Goal: Information Seeking & Learning: Learn about a topic

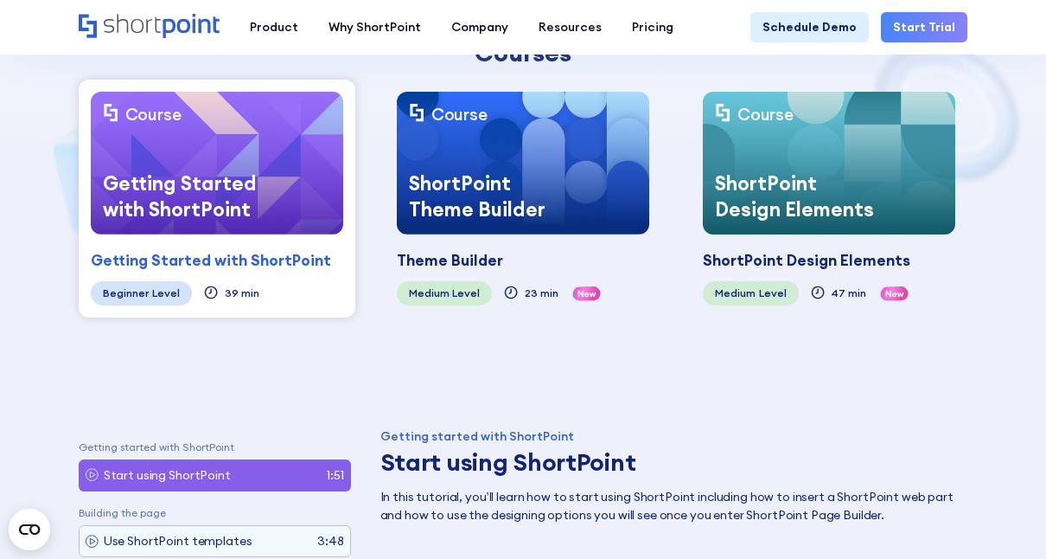
scroll to position [374, 0]
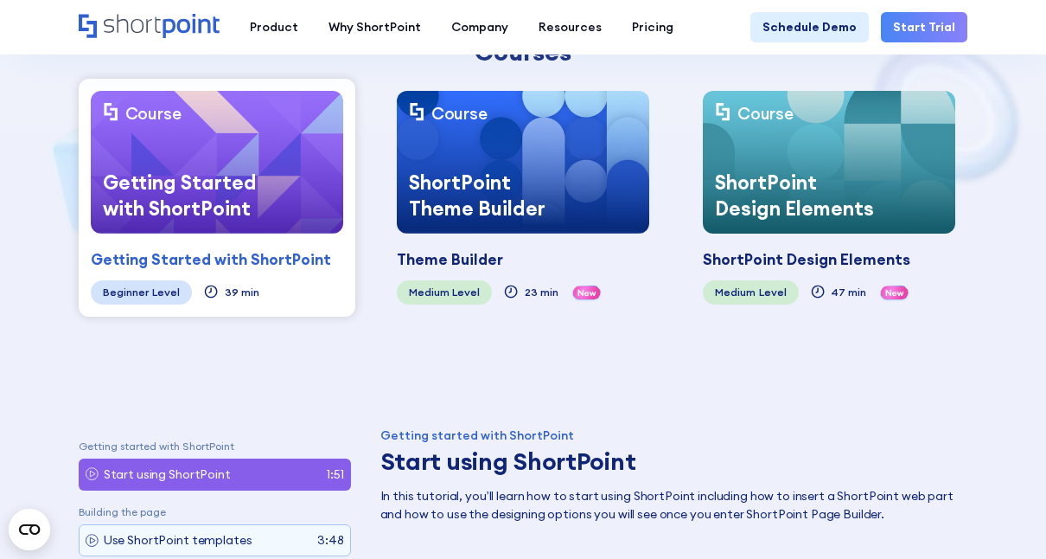
click at [844, 91] on img at bounding box center [829, 162] width 252 height 143
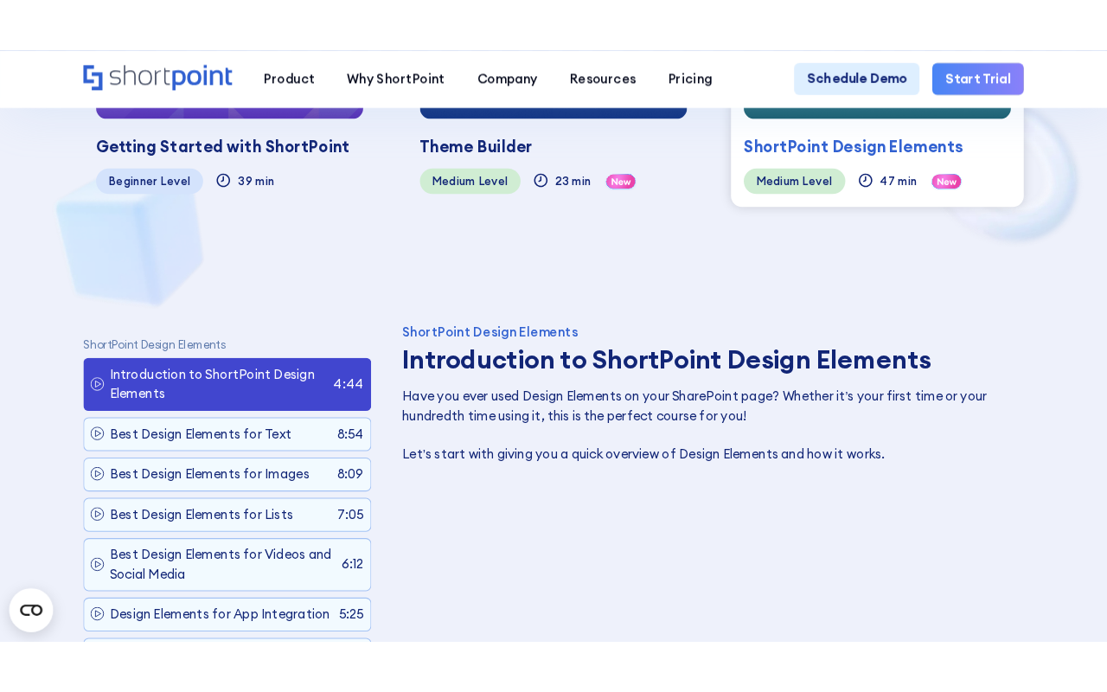
scroll to position [747, 0]
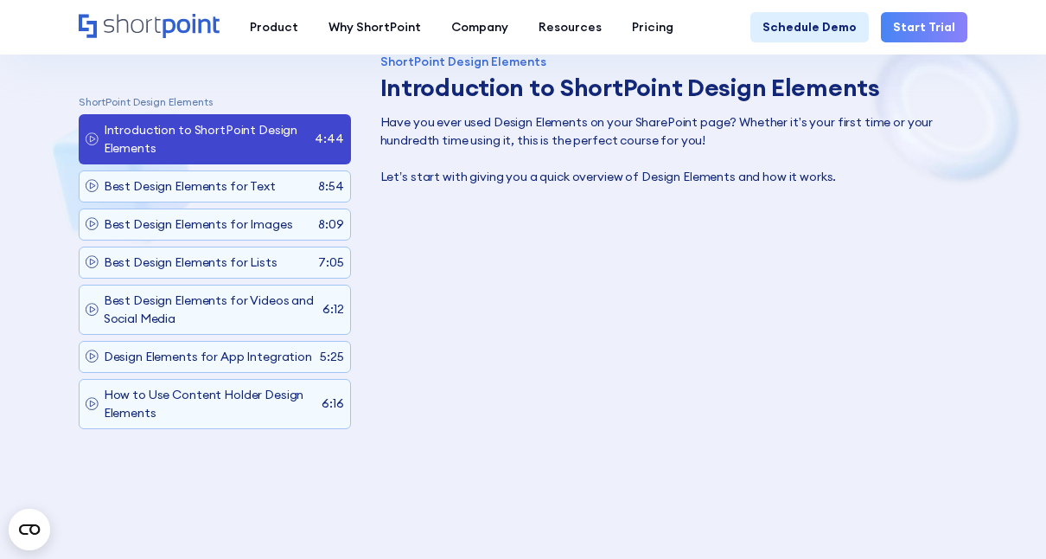
click at [689, 168] on p "Have you ever used Design Elements on your SharePoint page? Whether it’s your f…" at bounding box center [669, 149] width 579 height 73
click at [694, 127] on p "Have you ever used Design Elements on your SharePoint page? Whether it’s your f…" at bounding box center [669, 149] width 579 height 73
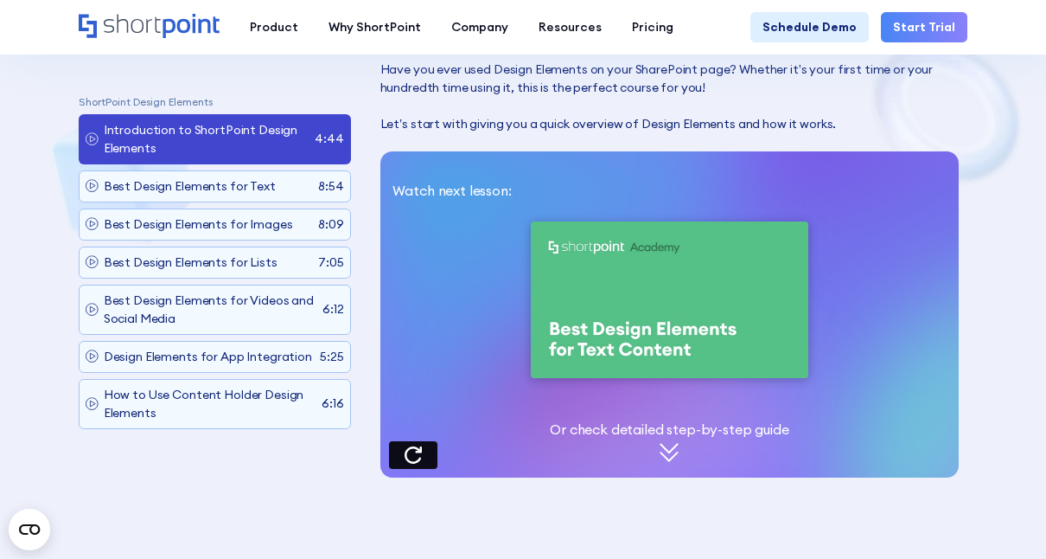
scroll to position [799, 0]
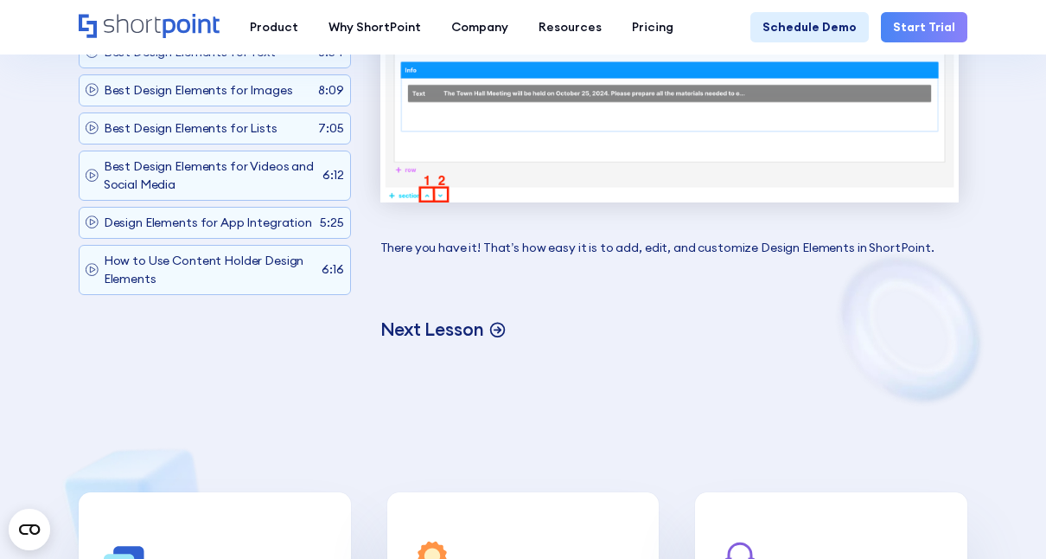
click at [438, 317] on p "Next Lesson" at bounding box center [432, 328] width 105 height 23
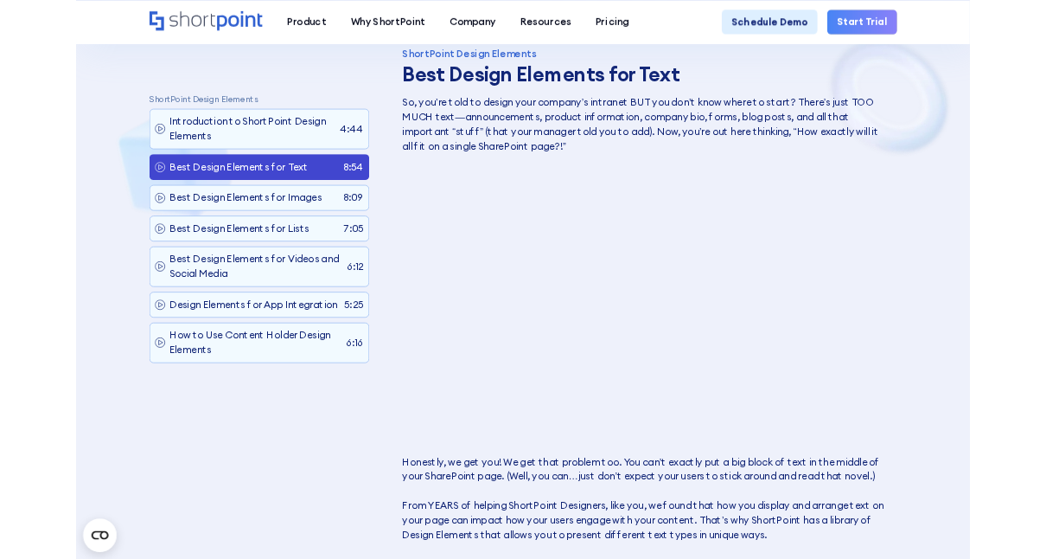
scroll to position [0, 0]
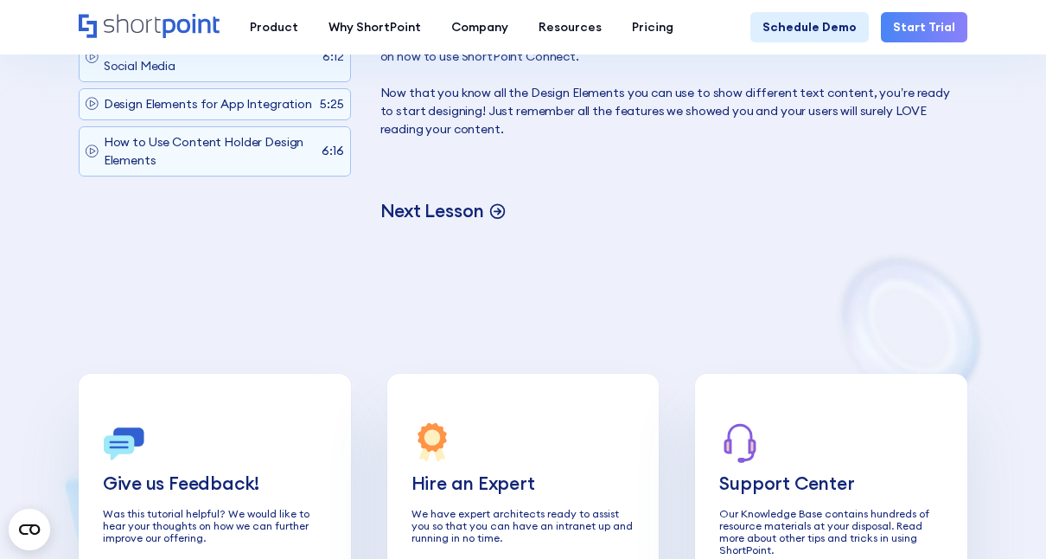
click at [456, 199] on p "Next Lesson" at bounding box center [432, 210] width 105 height 23
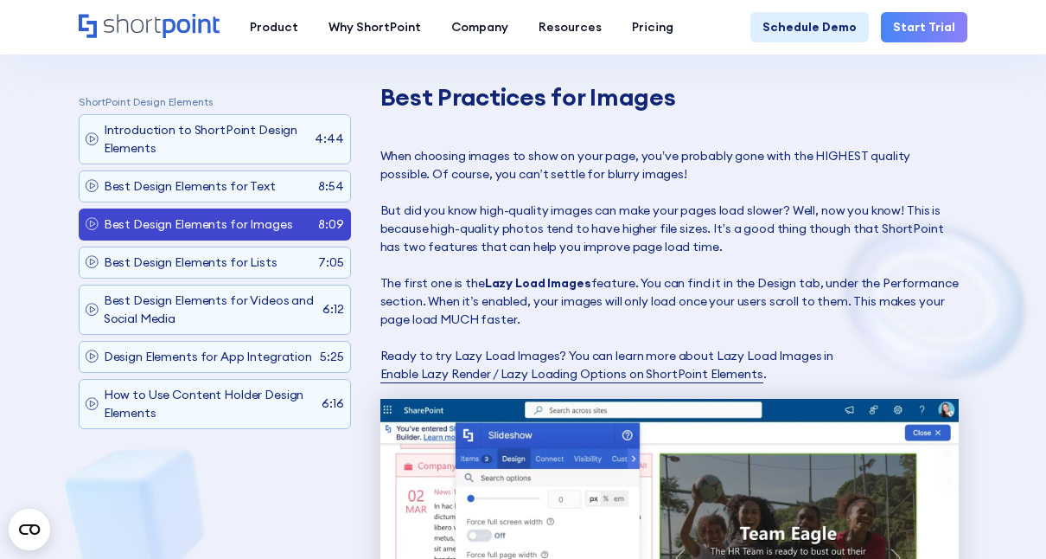
scroll to position [11526, 0]
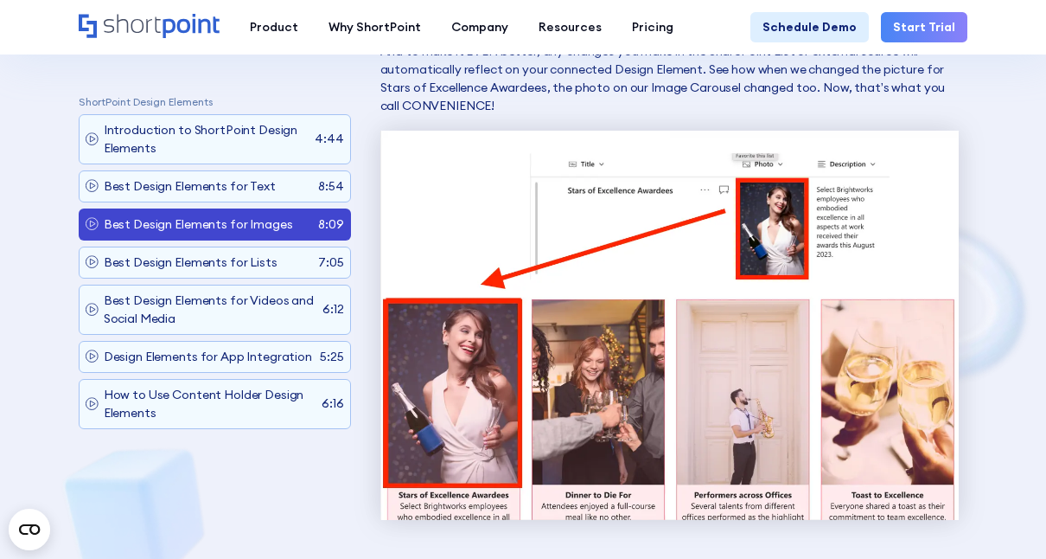
click at [446, 427] on img at bounding box center [669, 325] width 579 height 389
click at [108, 257] on p "Best Design Elements for Lists" at bounding box center [191, 262] width 174 height 18
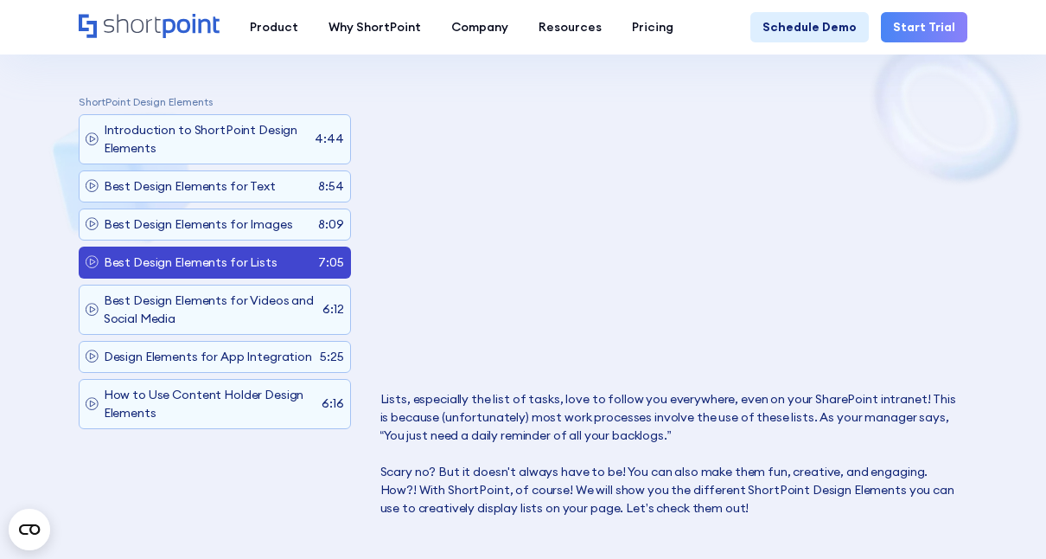
scroll to position [0, 0]
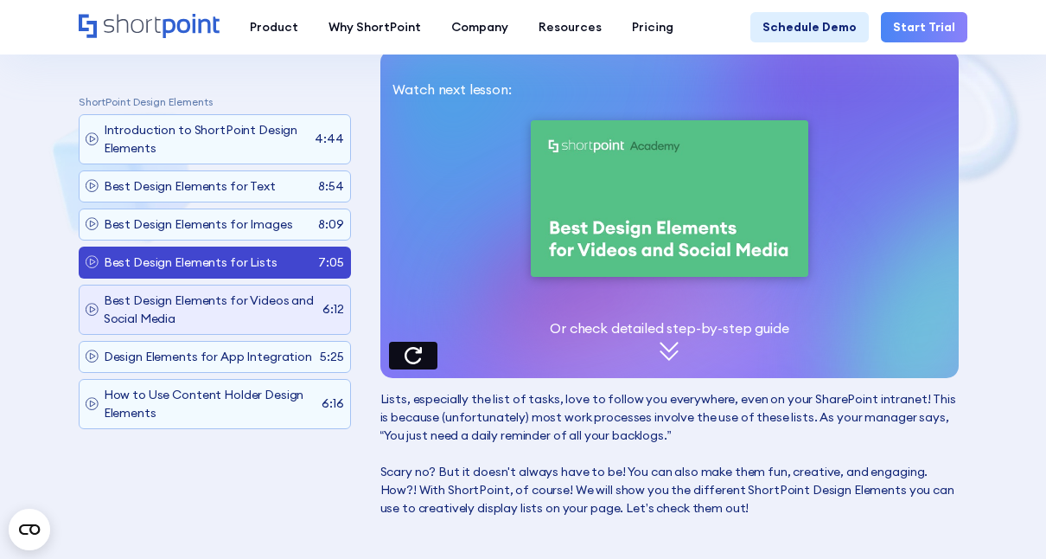
click at [162, 284] on div "Best Design Elements for Videos and Social Media 6:12" at bounding box center [215, 309] width 272 height 50
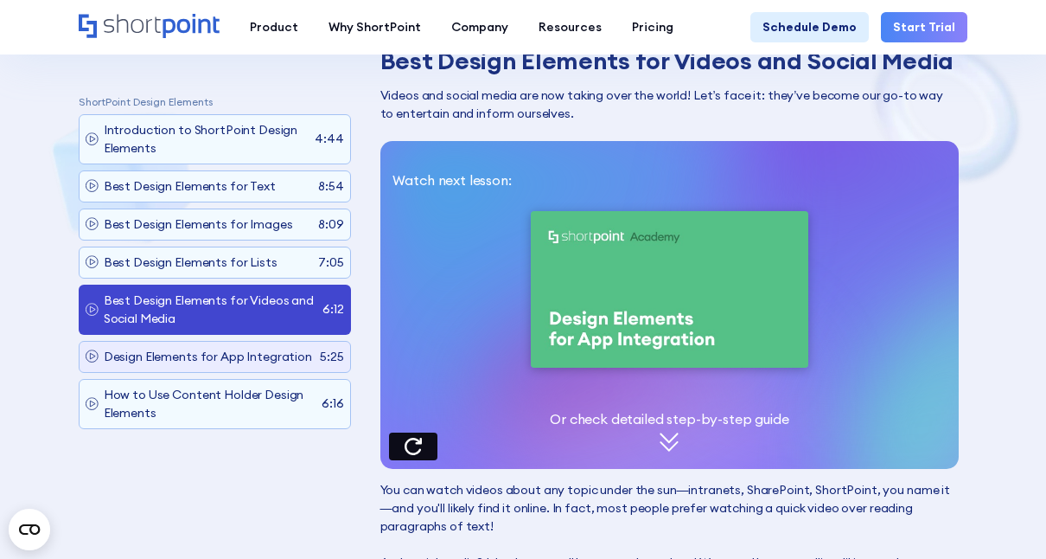
click at [251, 365] on p "Design Elements for App Integration" at bounding box center [208, 357] width 208 height 18
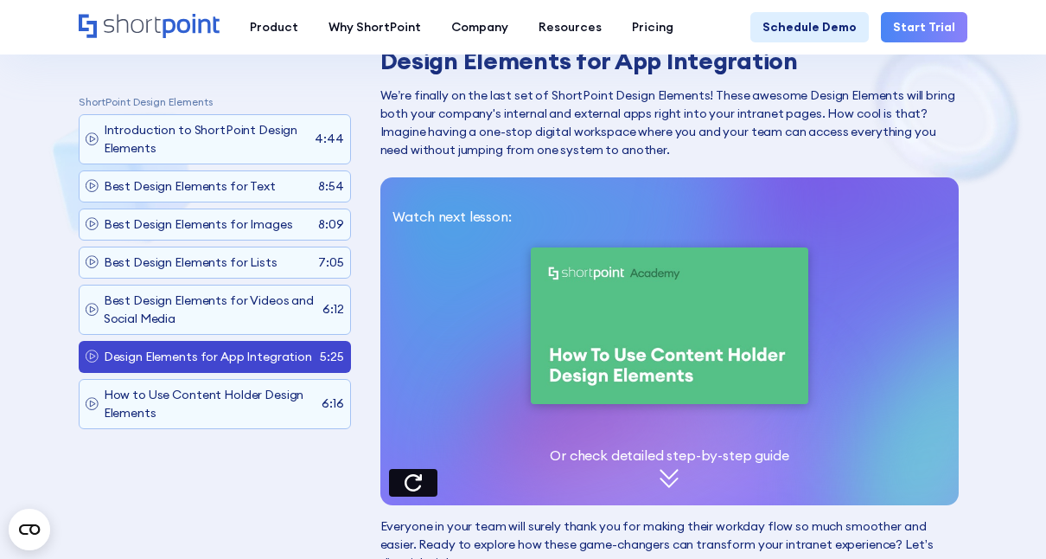
click at [632, 351] on img at bounding box center [670, 325] width 278 height 156
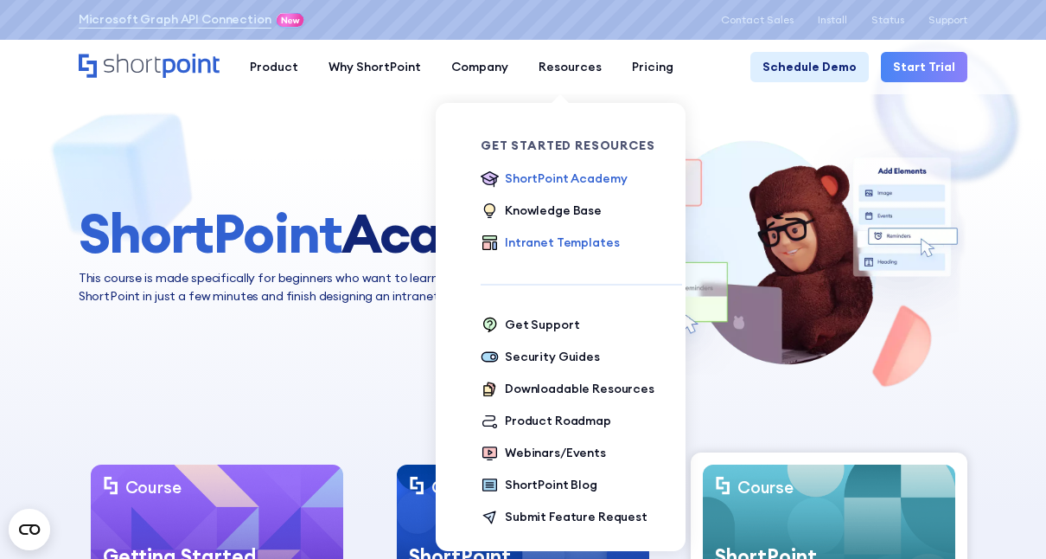
click at [534, 242] on div "Intranet Templates" at bounding box center [562, 242] width 114 height 18
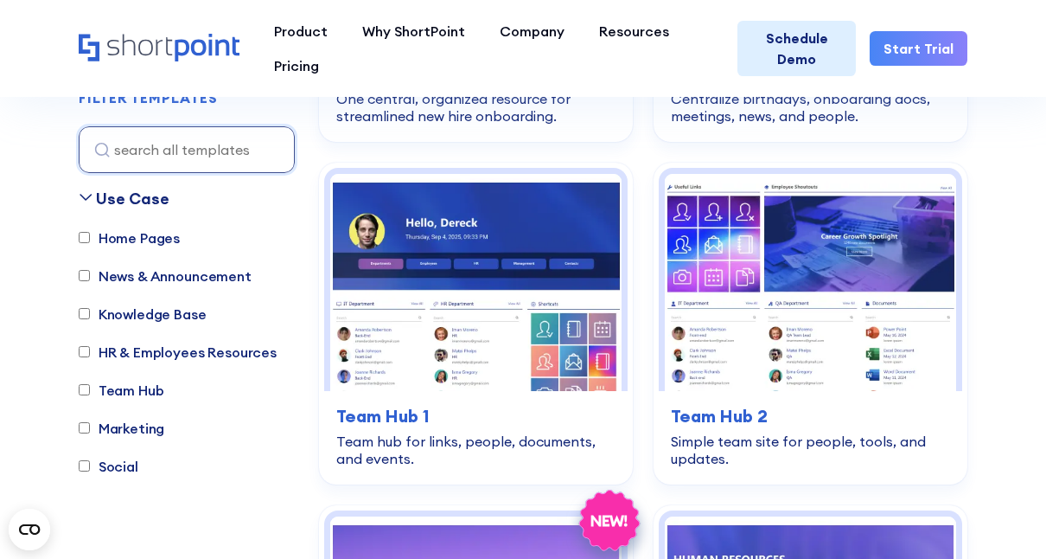
scroll to position [3172, 0]
